Goal: Find specific page/section: Find specific page/section

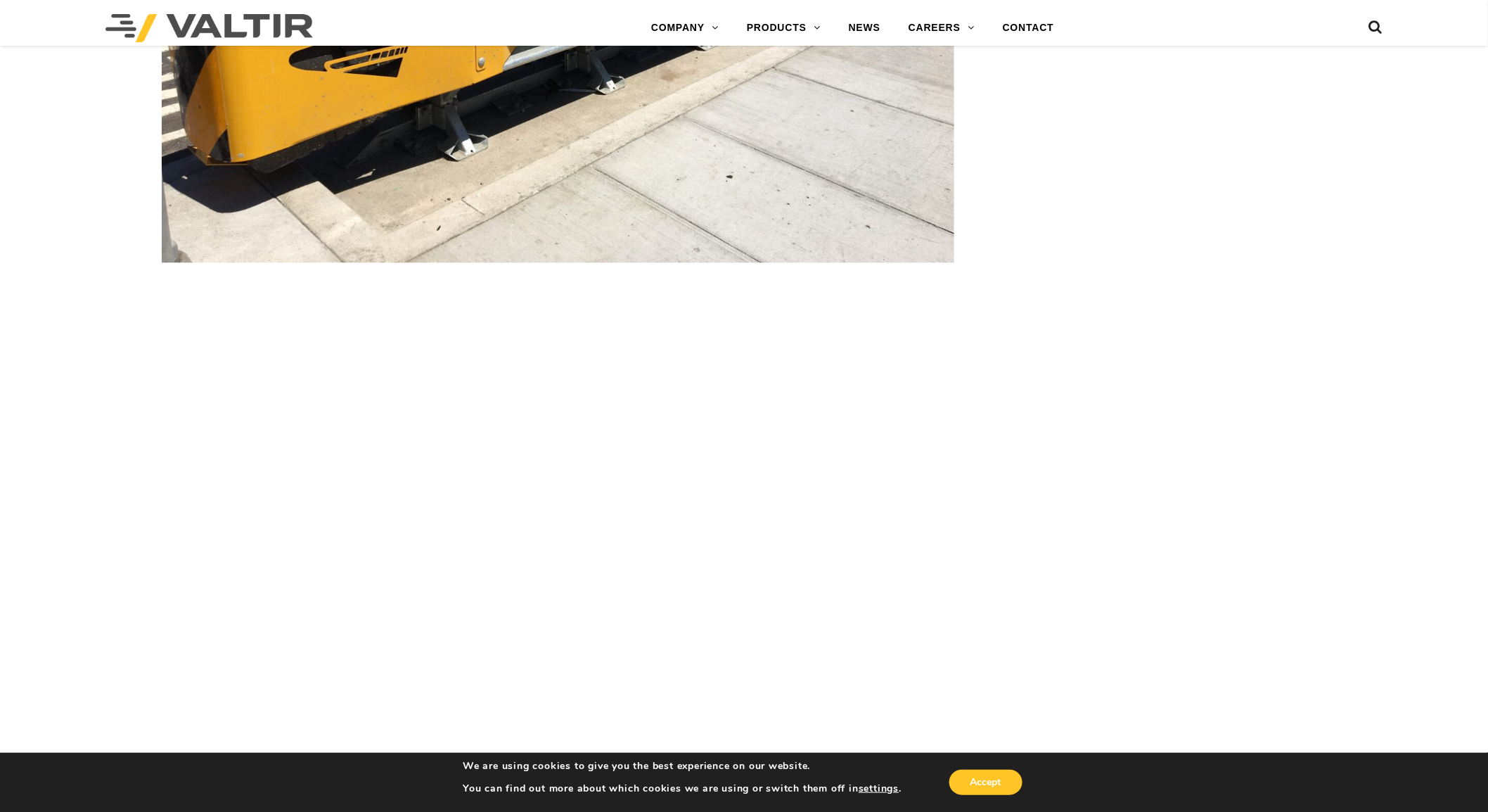
scroll to position [3438, 0]
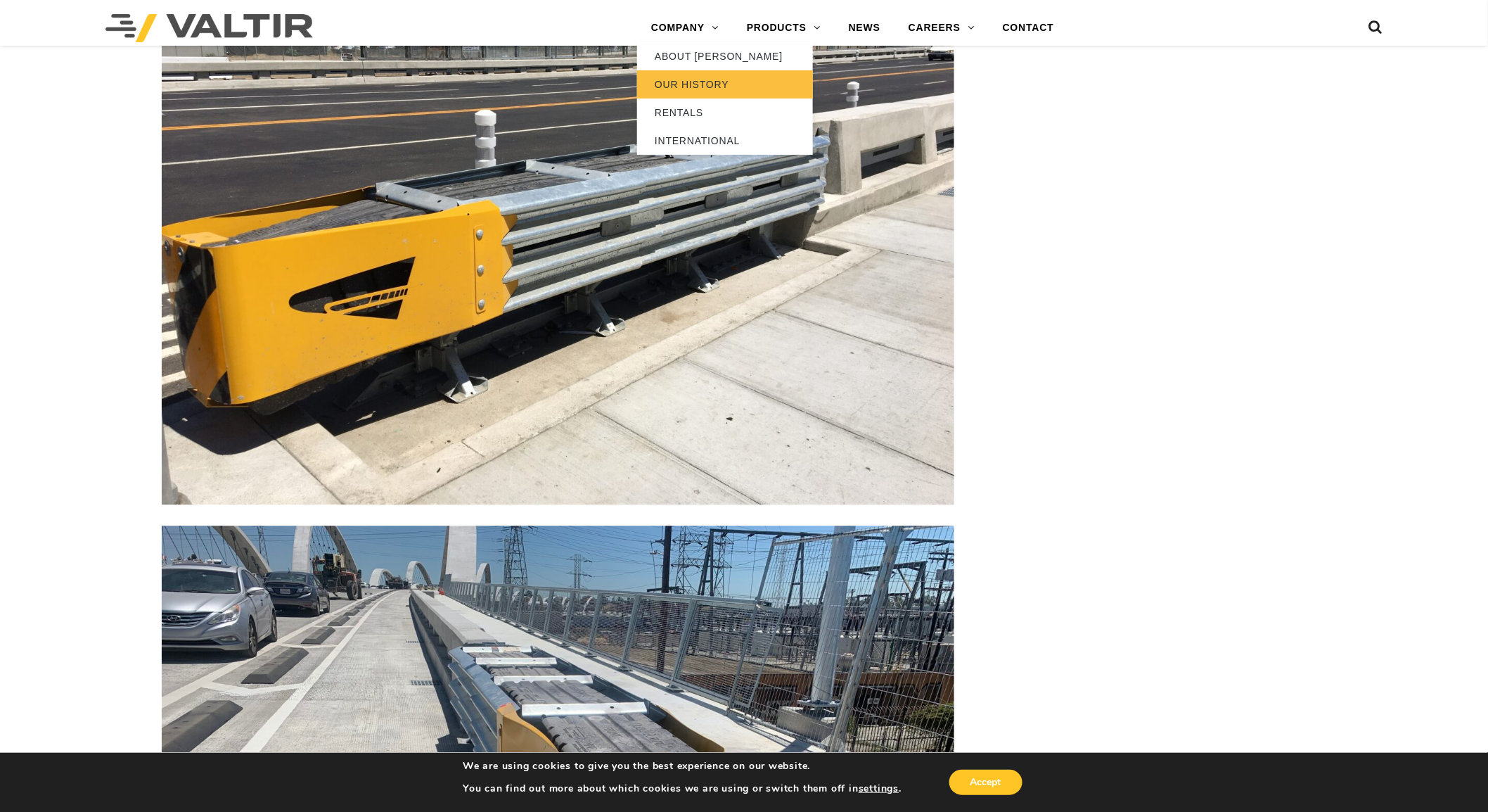
click at [678, 81] on link "OUR HISTORY" at bounding box center [725, 84] width 176 height 28
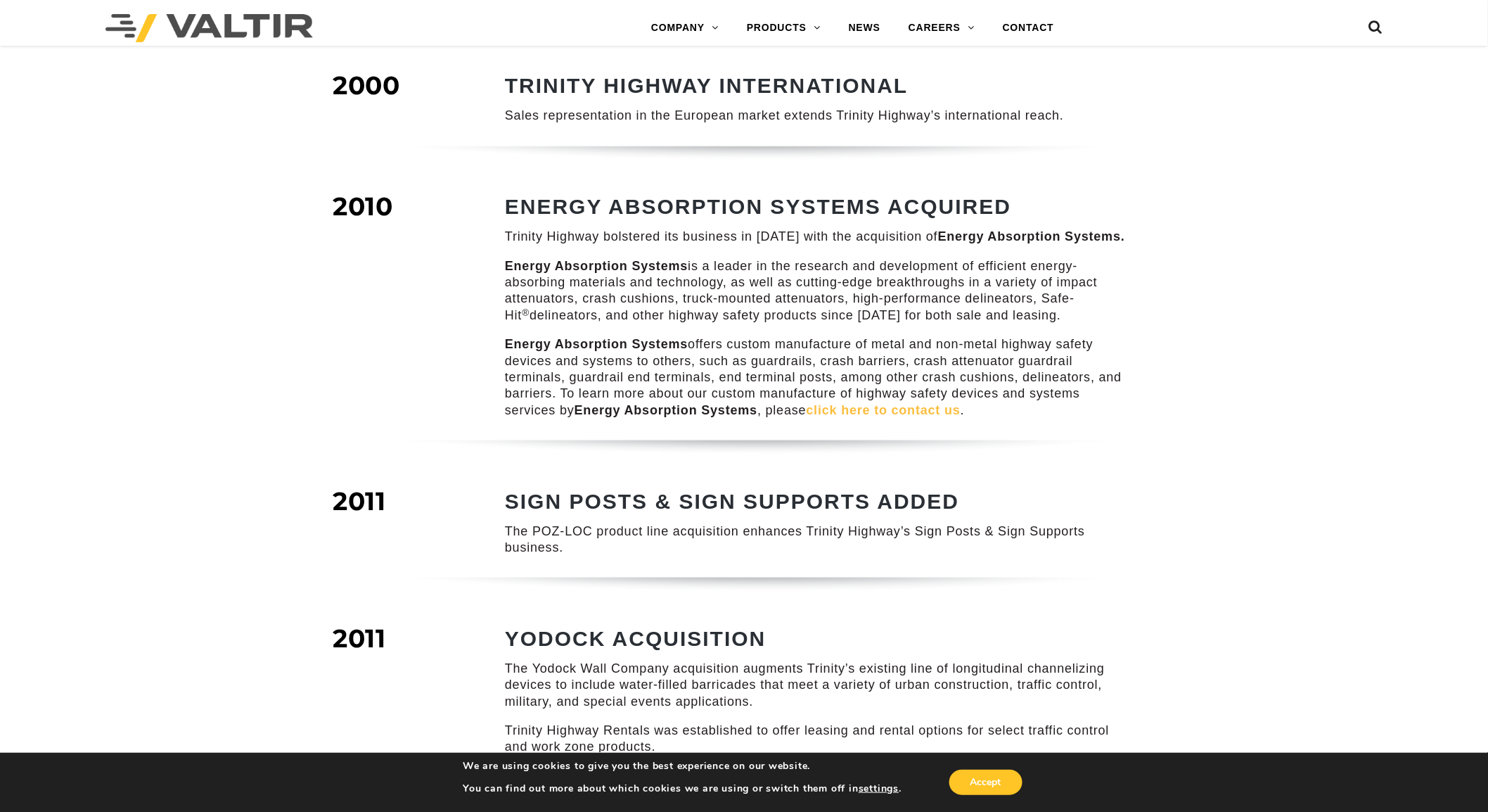
scroll to position [1093, 0]
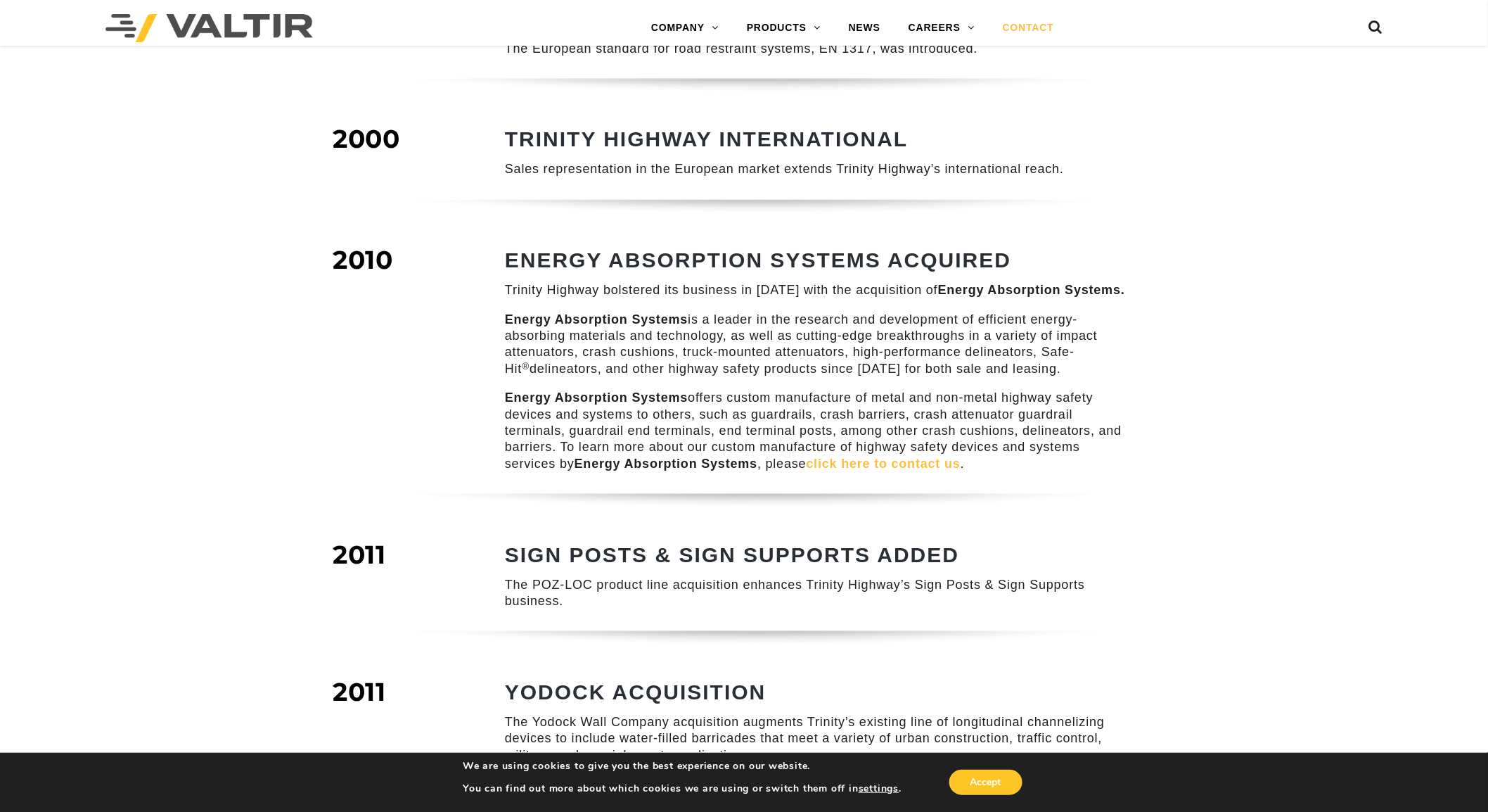
click at [1023, 26] on link "CONTACT" at bounding box center [1029, 28] width 80 height 28
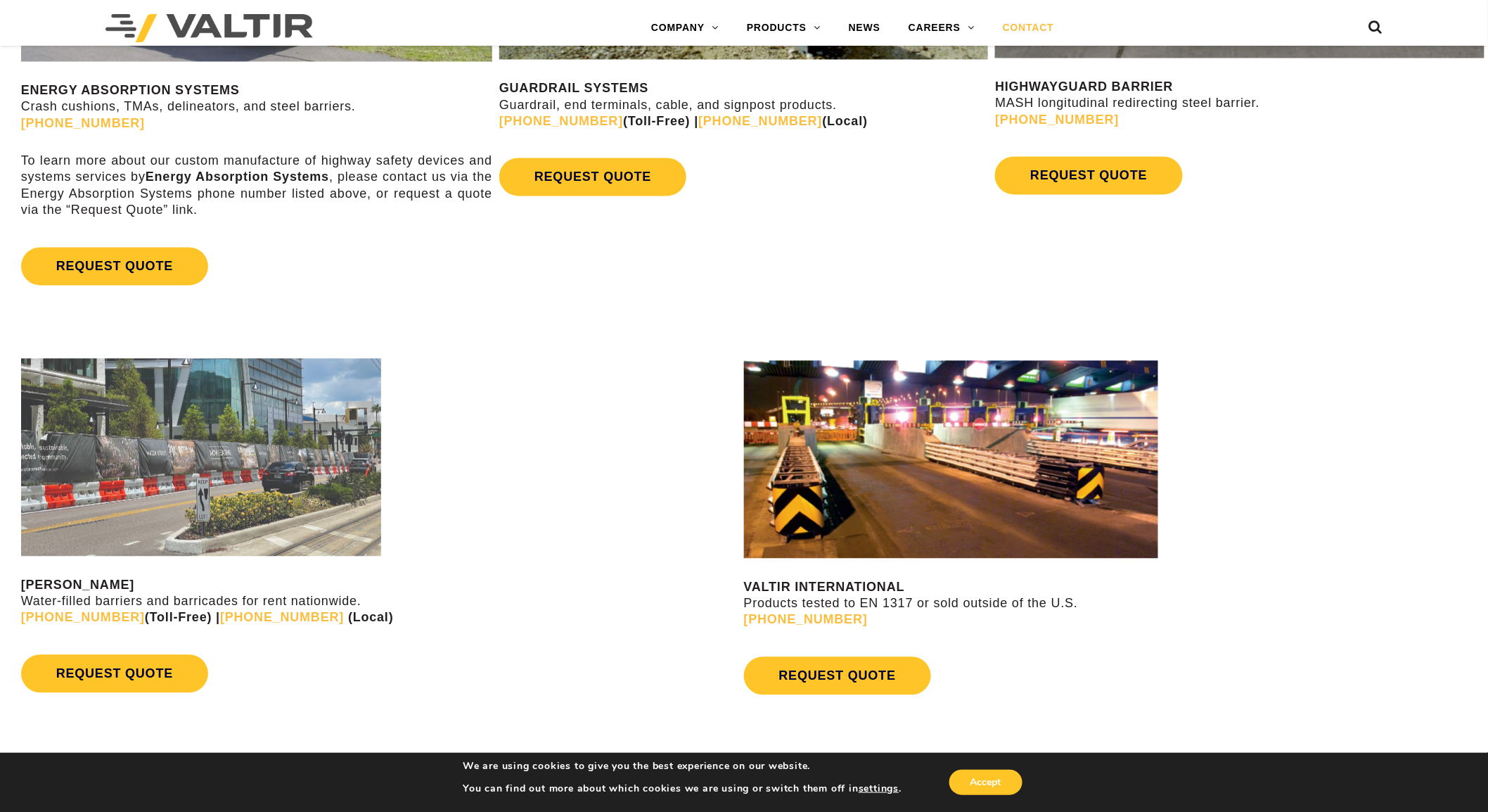
scroll to position [937, 0]
